Goal: Information Seeking & Learning: Find specific fact

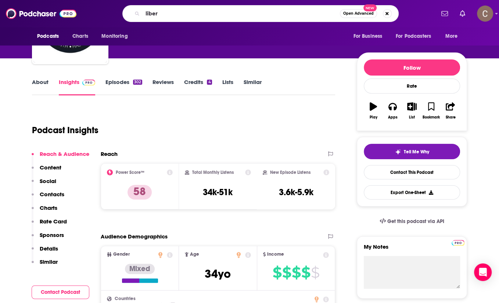
type input "libero"
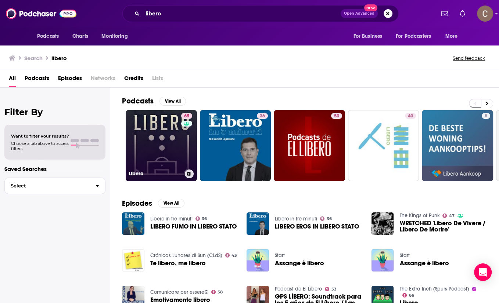
click at [177, 147] on link "65 Libero" at bounding box center [161, 145] width 71 height 71
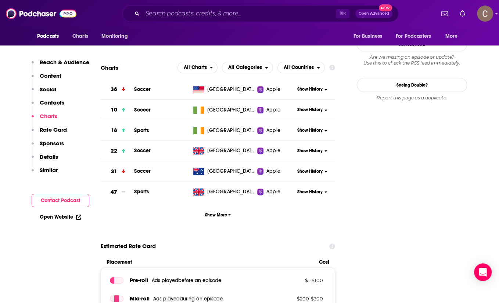
scroll to position [697, 0]
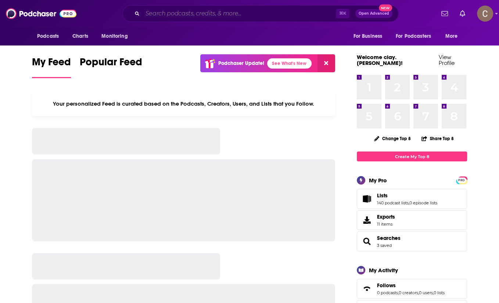
click at [195, 13] on input "Search podcasts, credits, & more..." at bounding box center [238, 14] width 193 height 12
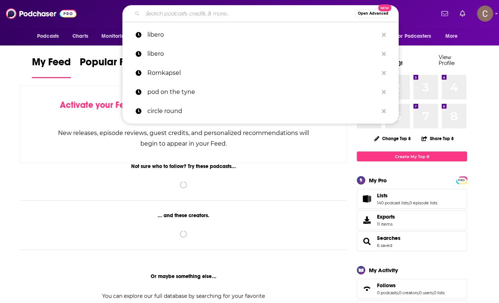
paste input "Yacht Racing Life Podcast"
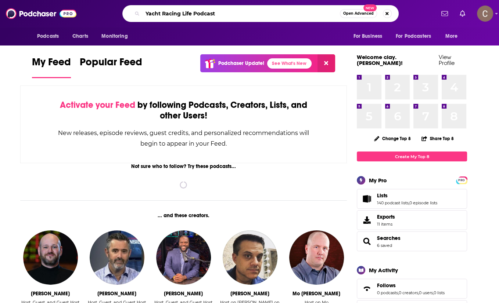
type input "Yacht Racing Life Podcast"
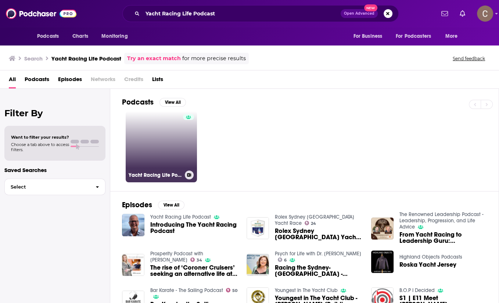
click at [158, 153] on link "Yacht Racing Life Podcast" at bounding box center [161, 146] width 71 height 71
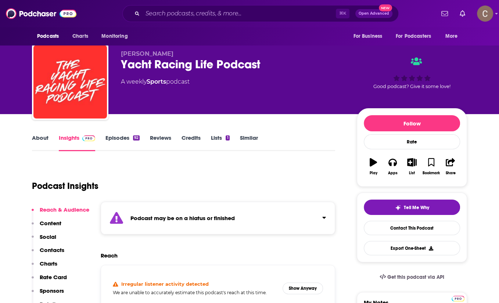
scroll to position [12, 0]
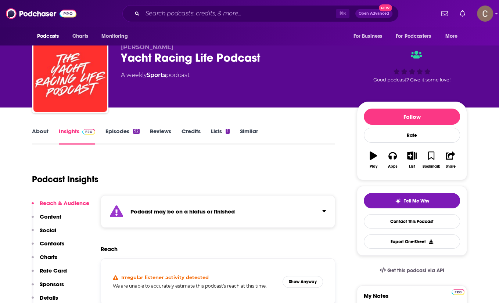
click at [310, 205] on div "Podcast may be on a hiatus or finished" at bounding box center [218, 211] width 234 height 33
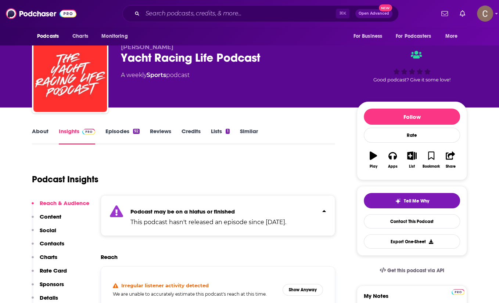
click at [310, 205] on div "Podcast may be on a hiatus or finished This podcast hasn't released an episode …" at bounding box center [218, 215] width 234 height 41
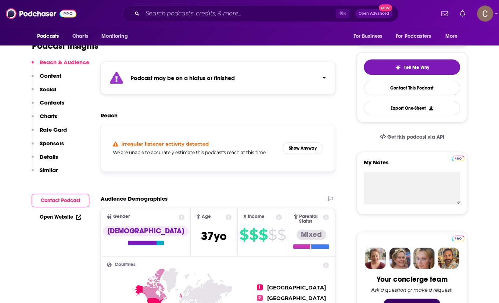
scroll to position [148, 0]
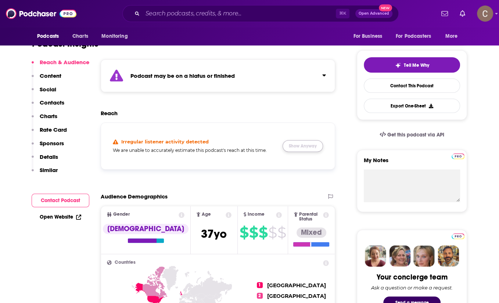
click at [310, 148] on button "Show Anyway" at bounding box center [302, 146] width 40 height 12
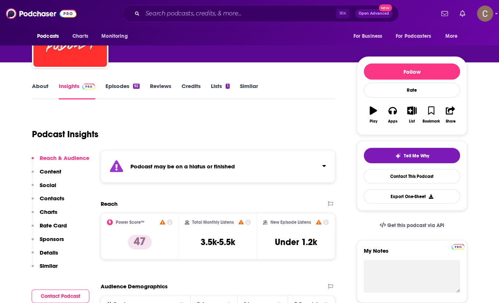
scroll to position [0, 0]
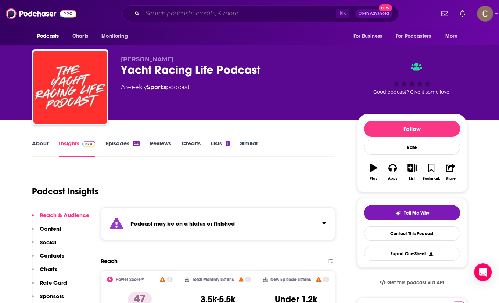
click at [237, 17] on input "Search podcasts, credits, & more..." at bounding box center [238, 14] width 193 height 12
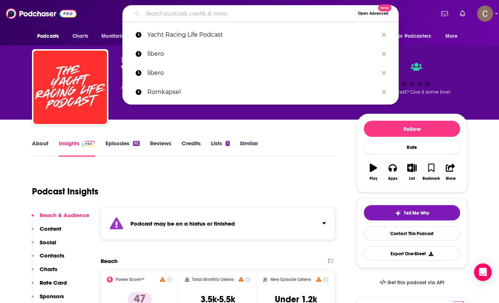
paste input "Romkapsel"
type input "Romkapsel"
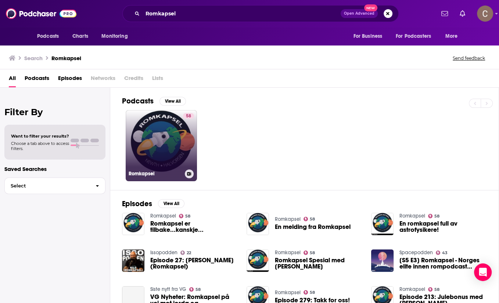
click at [173, 140] on link "58 Romkapsel" at bounding box center [161, 145] width 71 height 71
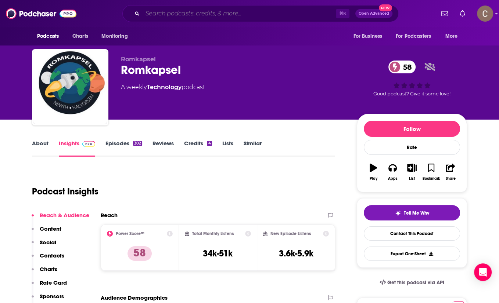
click at [239, 12] on input "Search podcasts, credits, & more..." at bounding box center [238, 14] width 193 height 12
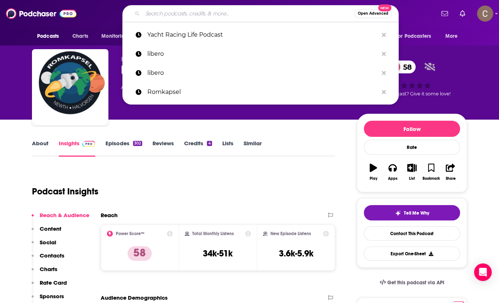
paste input "theinterviewwithleslie"
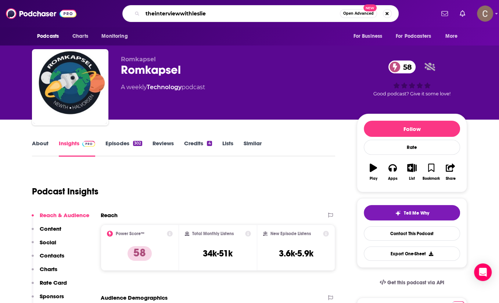
click at [153, 15] on input "theinterviewwithleslie" at bounding box center [240, 14] width 197 height 12
type input "the interview with leslie"
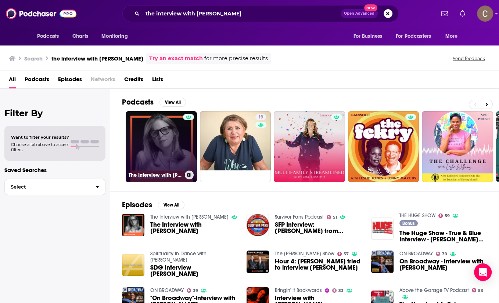
click at [169, 140] on link "The Interview with Leslie Heaney" at bounding box center [161, 146] width 71 height 71
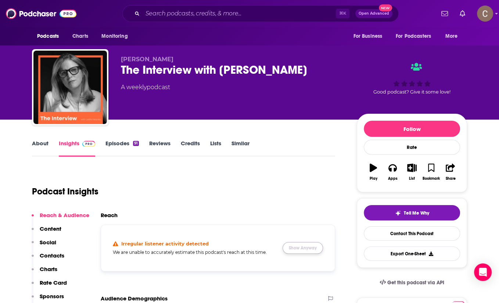
click at [312, 251] on button "Show Anyway" at bounding box center [302, 248] width 40 height 12
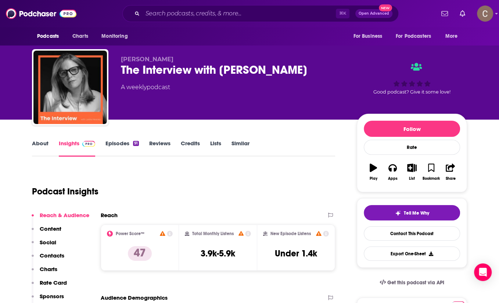
click at [131, 145] on link "Episodes 91" at bounding box center [121, 148] width 33 height 17
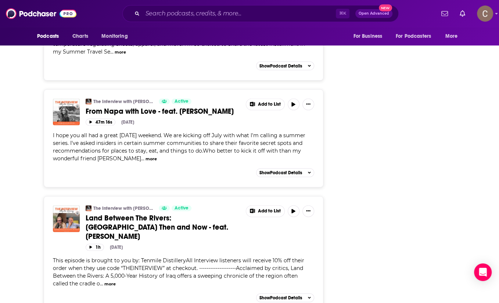
scroll to position [1274, 0]
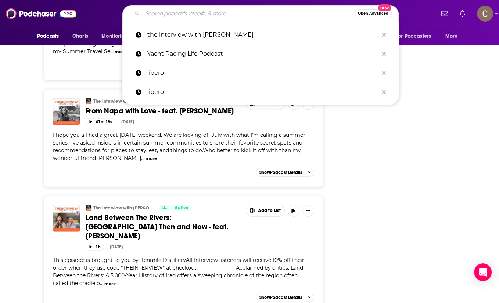
click at [254, 17] on input "Search podcasts, credits, & more..." at bounding box center [248, 14] width 212 height 12
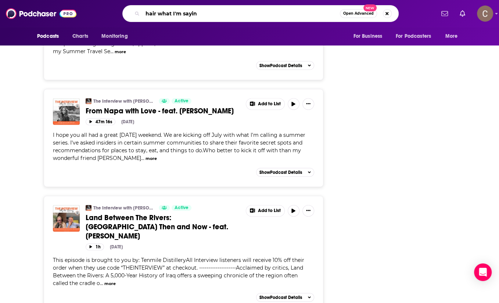
type input "hair what I'm saying"
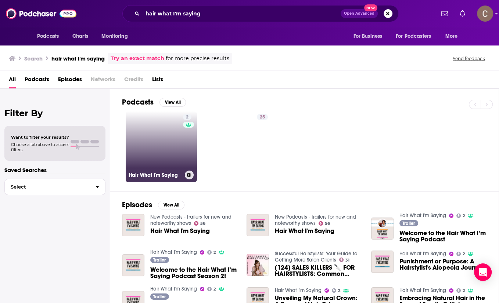
click at [167, 154] on link "2 Hair What I'm Saying" at bounding box center [161, 146] width 71 height 71
